Goal: Information Seeking & Learning: Find specific fact

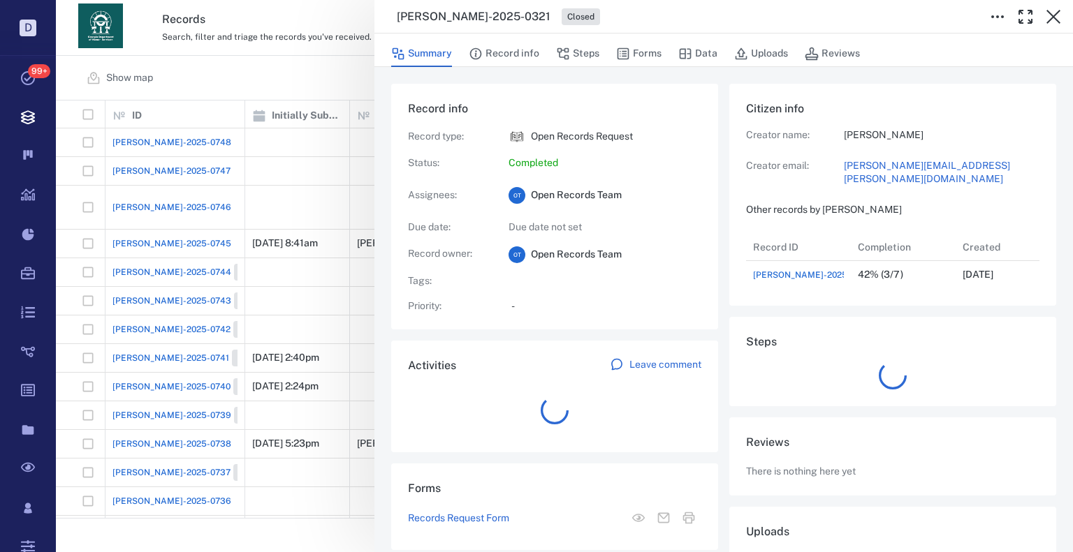
scroll to position [56, 277]
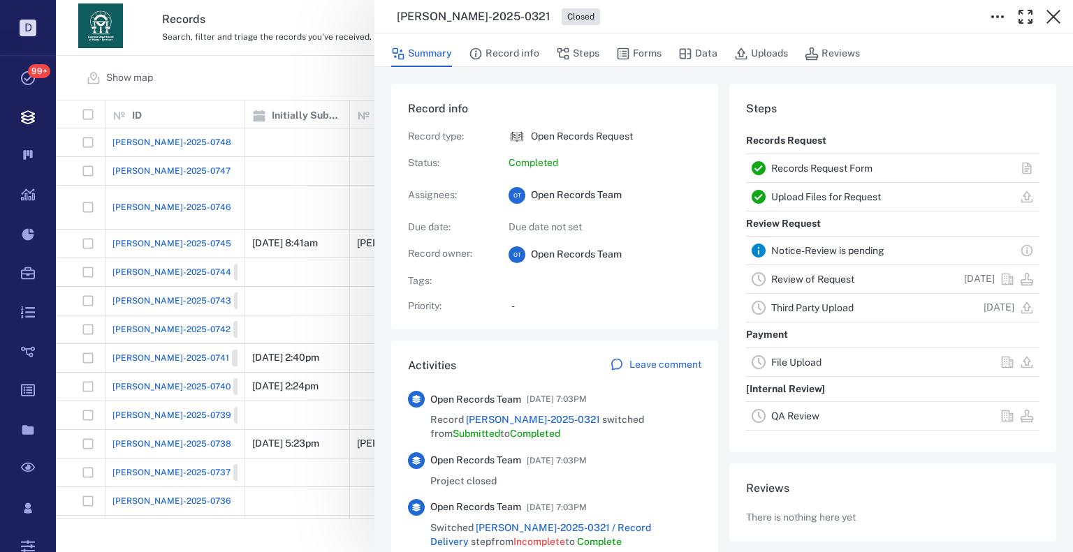
click at [284, 133] on div "[PERSON_NAME]-2025-0321 Closed Summary Record info Steps Forms Data Uploads Rev…" at bounding box center [564, 276] width 1017 height 552
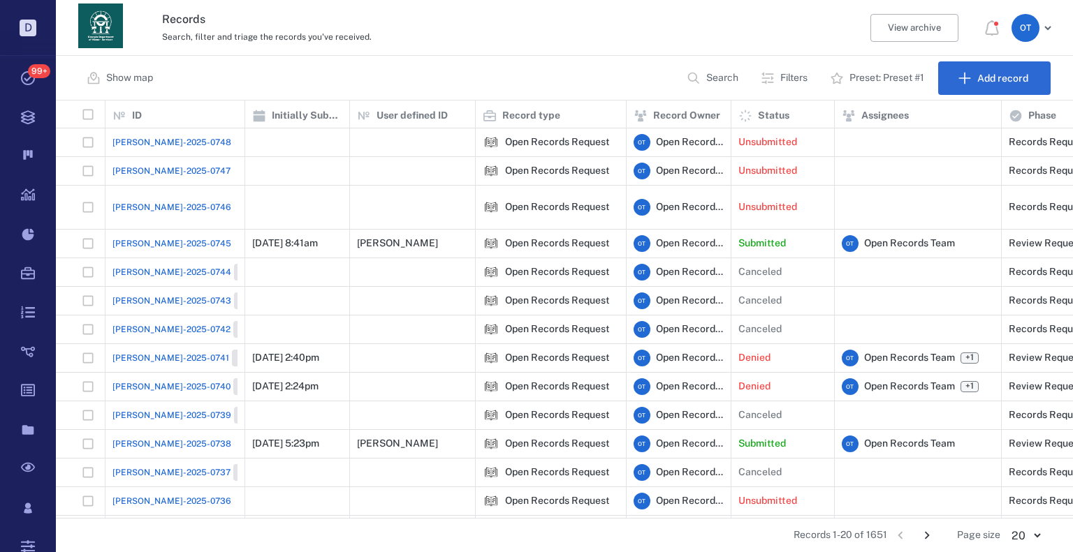
click at [714, 80] on p "Search" at bounding box center [722, 78] width 32 height 14
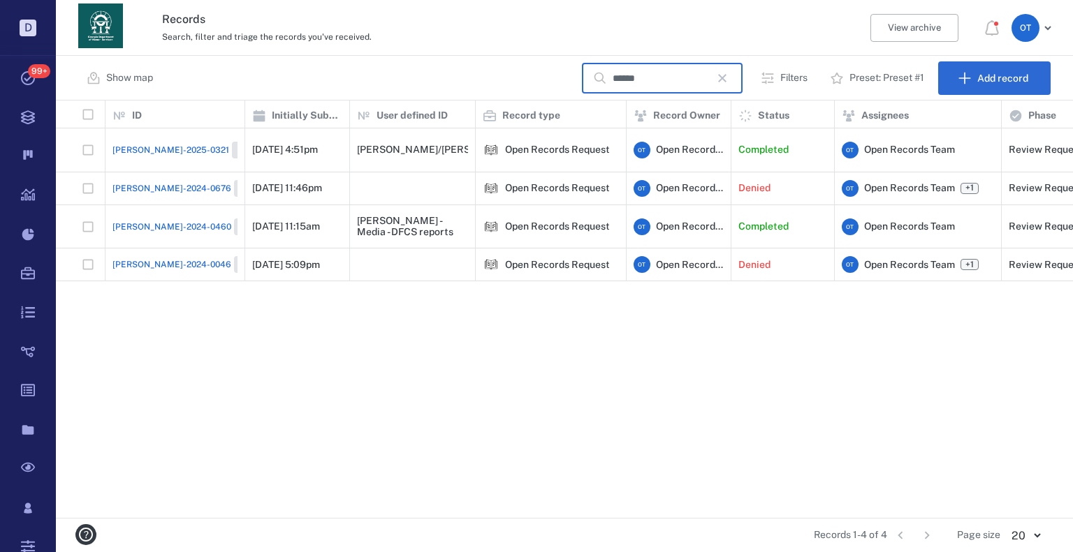
click at [632, 80] on input "******" at bounding box center [661, 79] width 98 height 30
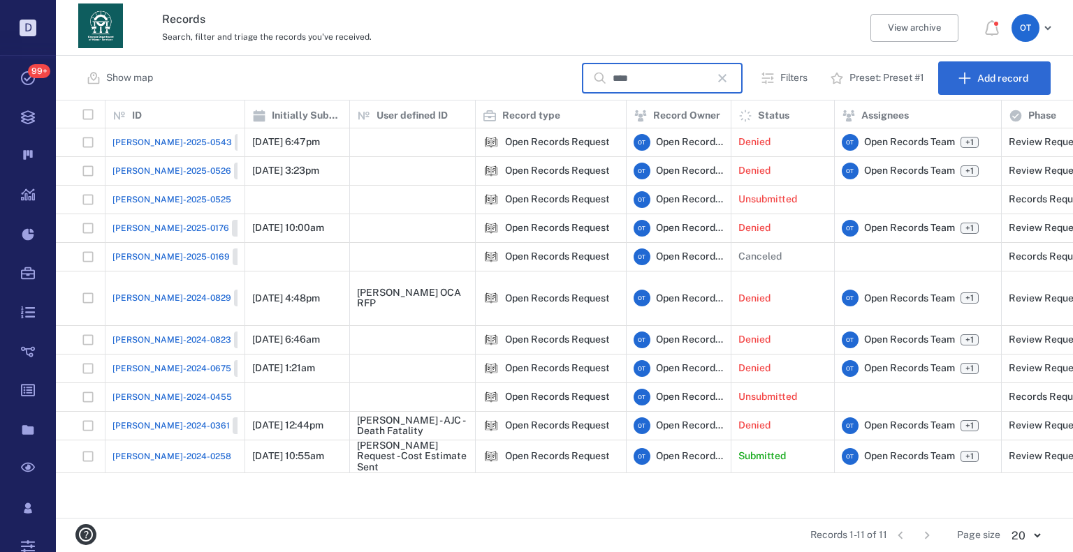
type input "****"
click at [152, 292] on span "[PERSON_NAME]-2024-0829" at bounding box center [171, 298] width 119 height 13
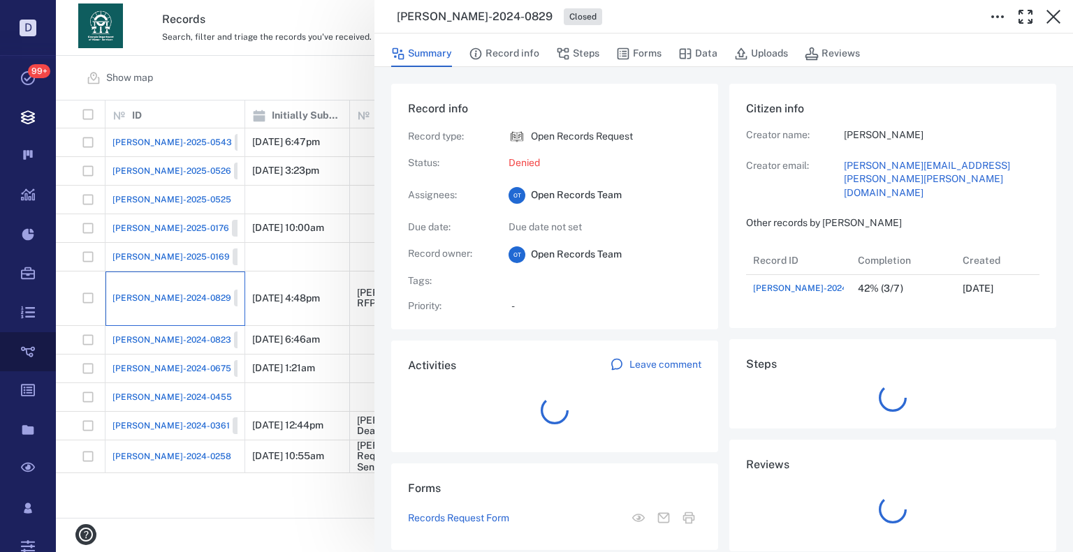
scroll to position [56, 277]
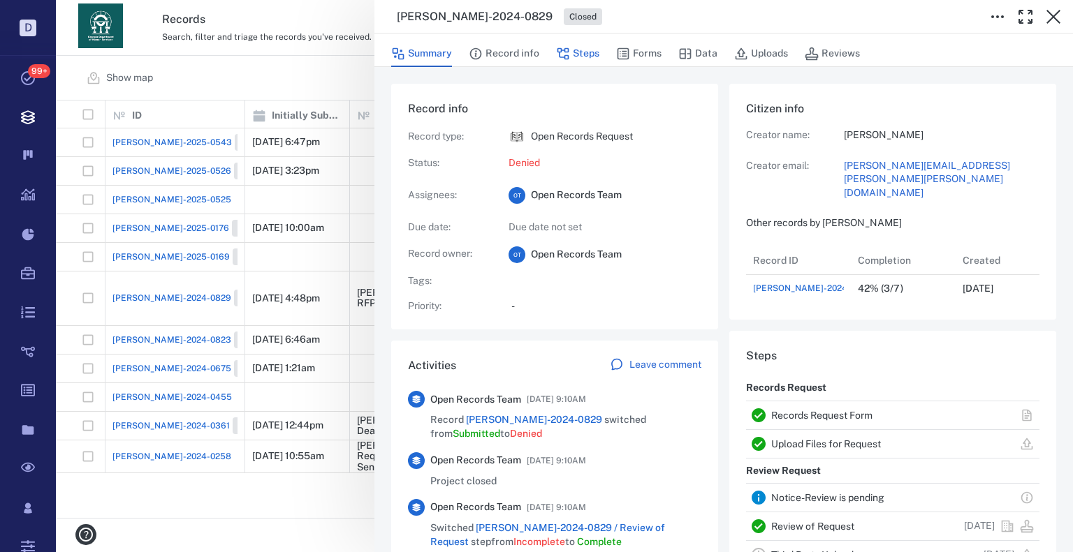
click at [585, 62] on button "Steps" at bounding box center [577, 54] width 43 height 27
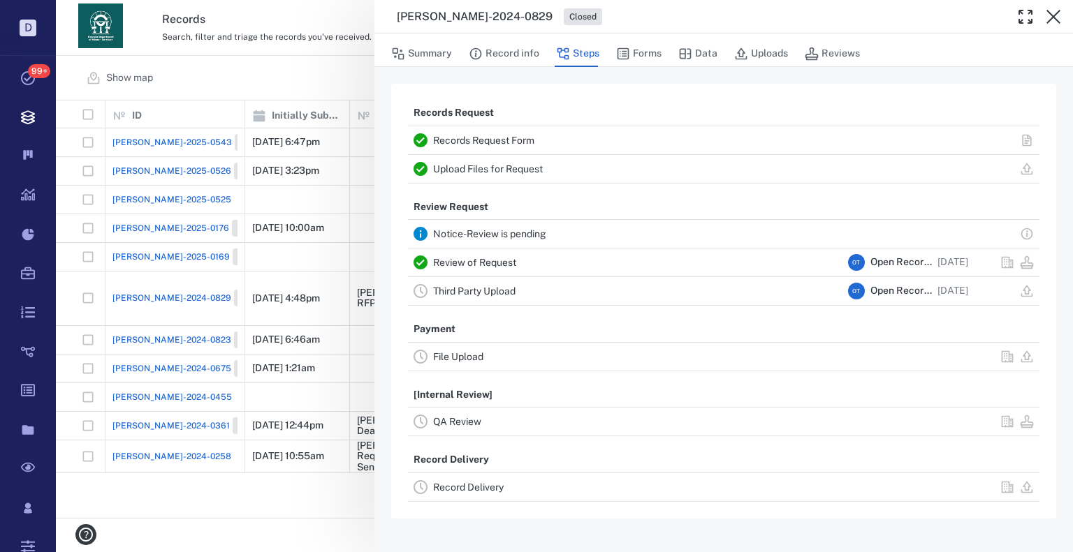
click at [485, 265] on link "Review of Request" at bounding box center [474, 262] width 83 height 11
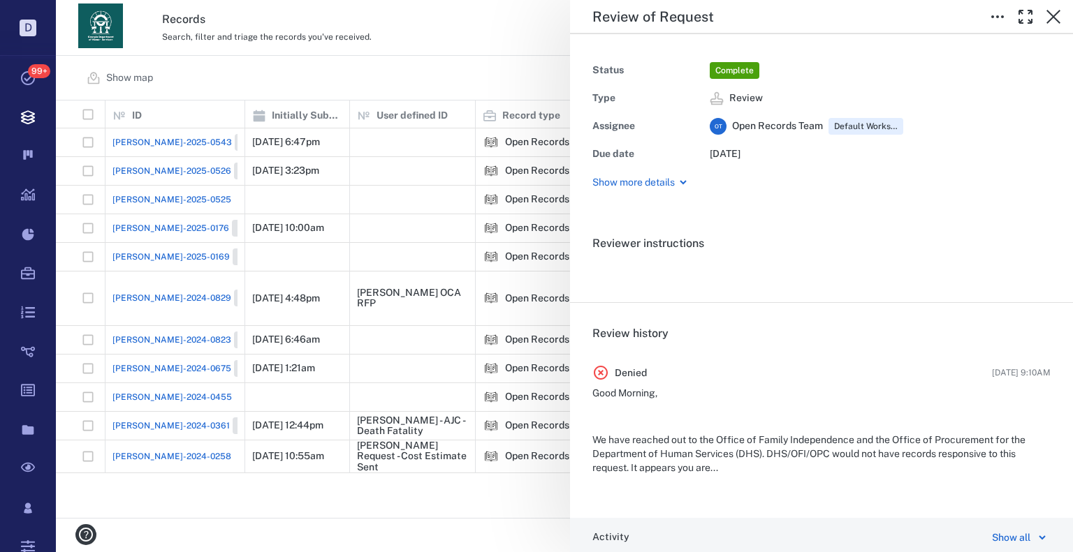
scroll to position [240, 0]
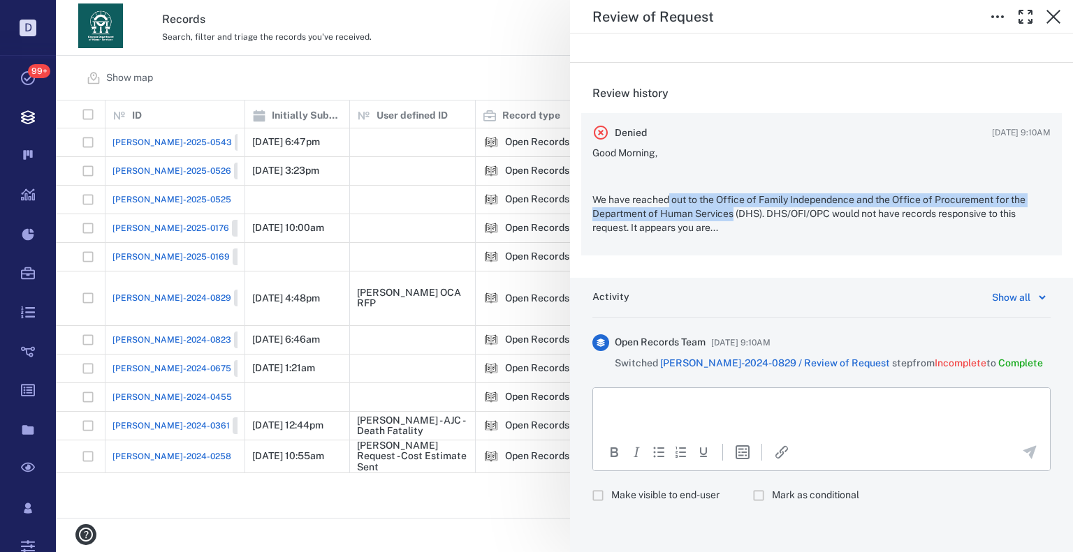
drag, startPoint x: 717, startPoint y: 202, endPoint x: 667, endPoint y: 194, distance: 50.2
click at [667, 194] on p "We have reached out to the Office of Family Independence and the Office of Proc…" at bounding box center [821, 213] width 458 height 41
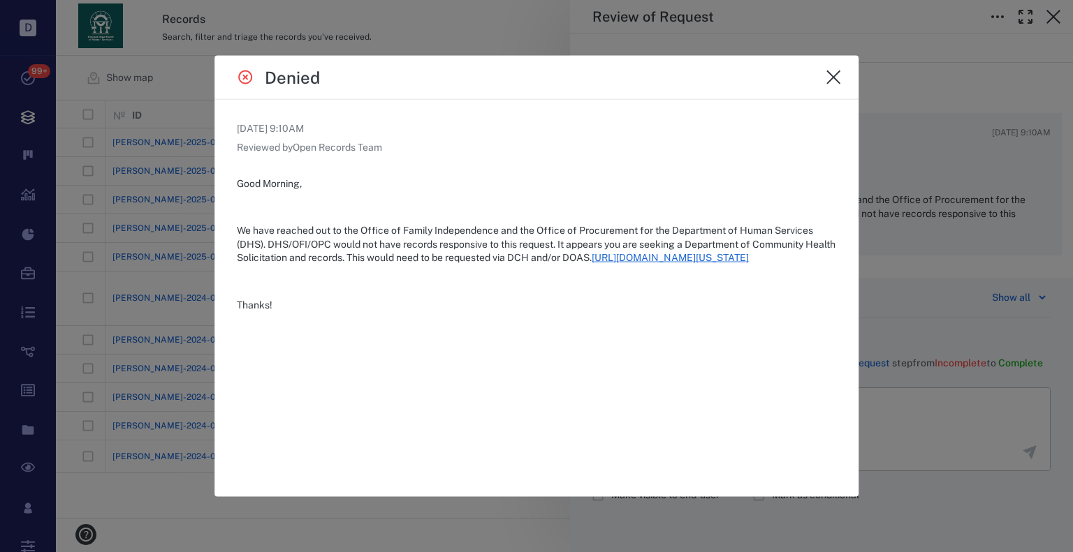
click at [707, 221] on div "Good Morning, We have reached out to the Office of Family Independence and the …" at bounding box center [536, 244] width 599 height 135
click at [605, 265] on p "We have reached out to the Office of Family Independence and the Office of Proc…" at bounding box center [536, 244] width 599 height 41
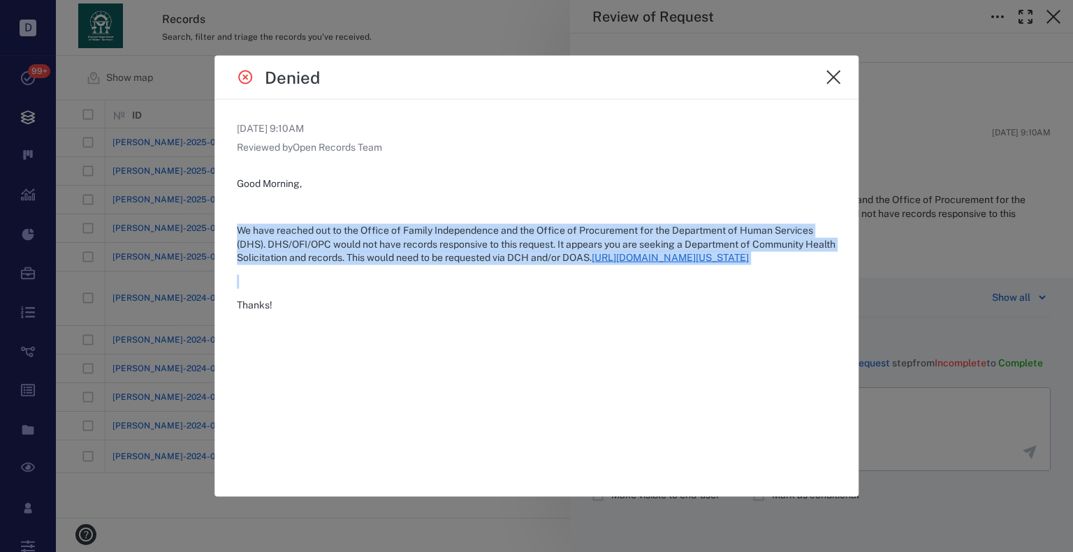
drag, startPoint x: 518, startPoint y: 283, endPoint x: 230, endPoint y: 233, distance: 292.0
click at [230, 233] on div "[DATE] 9:10AM Reviewed by Open Records Team Good Morning, We have reached out t…" at bounding box center [536, 297] width 644 height 397
copy div "We have reached out to the Office of Family Independence and the Office of Proc…"
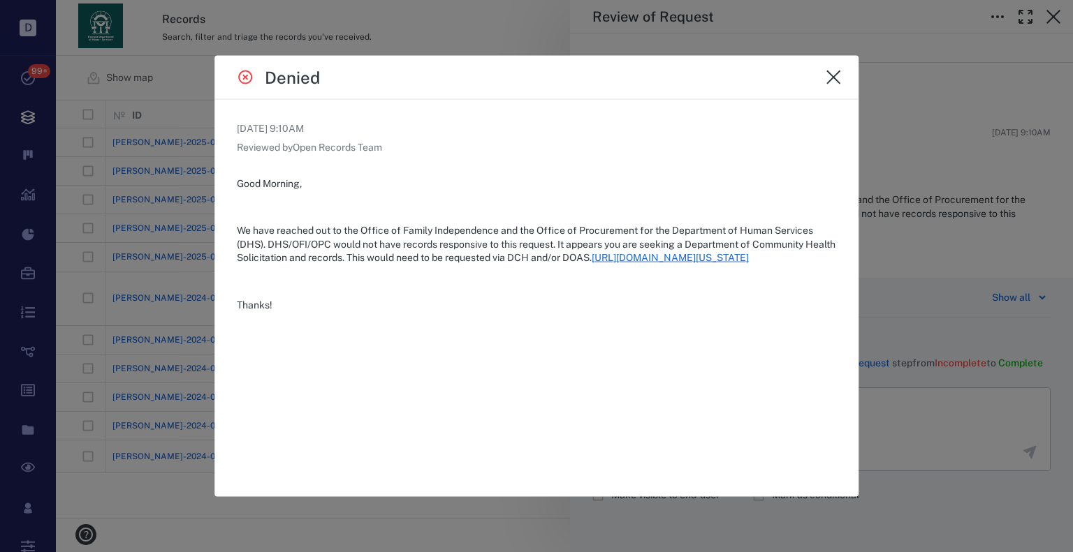
click at [913, 255] on div at bounding box center [536, 276] width 1073 height 552
